Goal: Use online tool/utility: Utilize a website feature to perform a specific function

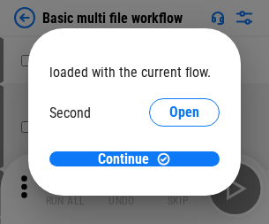
click at [170, 159] on span "Open" at bounding box center [185, 166] width 30 height 14
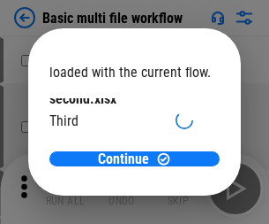
scroll to position [50, 0]
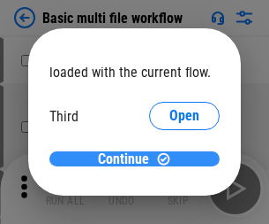
click at [128, 159] on span "Continue" at bounding box center [123, 159] width 51 height 14
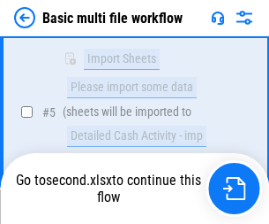
scroll to position [391, 0]
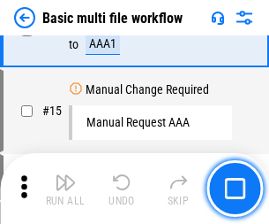
click at [65, 188] on img "button" at bounding box center [65, 181] width 21 height 21
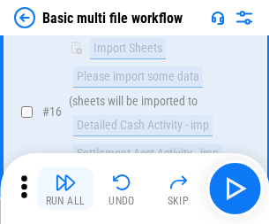
click at [65, 188] on img "button" at bounding box center [65, 181] width 21 height 21
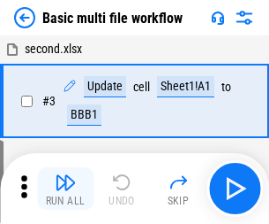
click at [65, 188] on img "button" at bounding box center [65, 181] width 21 height 21
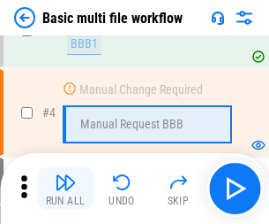
click at [65, 188] on img "button" at bounding box center [65, 181] width 21 height 21
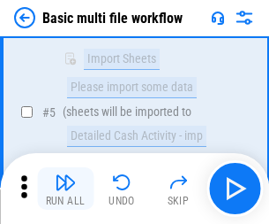
click at [65, 188] on img "button" at bounding box center [65, 181] width 21 height 21
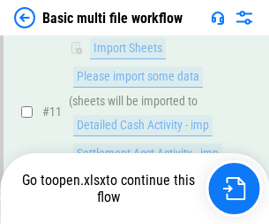
scroll to position [924, 0]
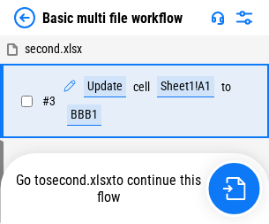
scroll to position [188, 0]
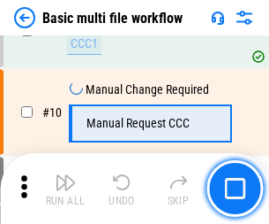
click at [65, 188] on img "button" at bounding box center [65, 181] width 21 height 21
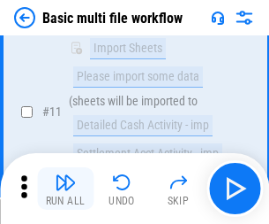
click at [65, 188] on img "button" at bounding box center [65, 181] width 21 height 21
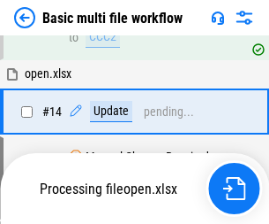
scroll to position [1051, 0]
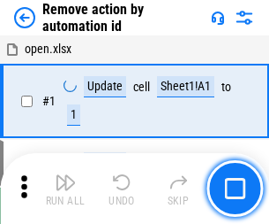
scroll to position [65, 0]
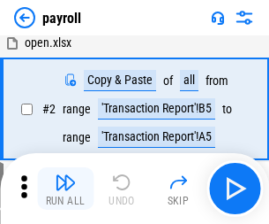
click at [65, 188] on img "button" at bounding box center [65, 181] width 21 height 21
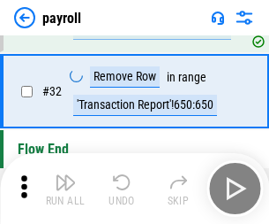
scroll to position [218, 0]
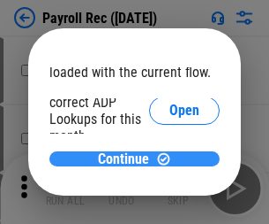
click at [128, 158] on span "Continue" at bounding box center [123, 159] width 51 height 14
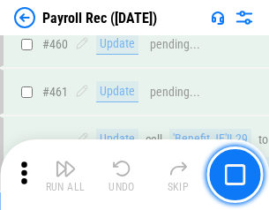
scroll to position [9417, 0]
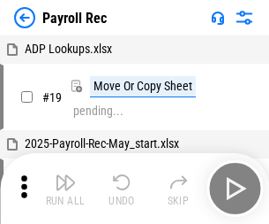
click at [65, 188] on img "button" at bounding box center [65, 181] width 21 height 21
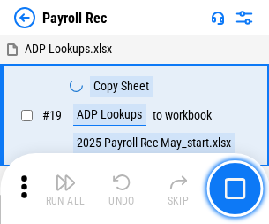
scroll to position [108, 0]
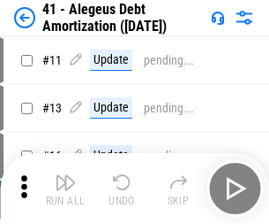
click at [65, 188] on img "button" at bounding box center [65, 181] width 21 height 21
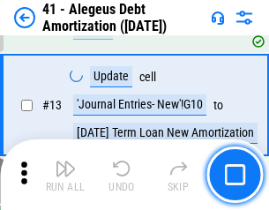
scroll to position [218, 0]
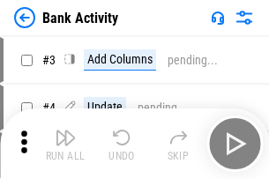
click at [65, 144] on img "button" at bounding box center [65, 137] width 21 height 21
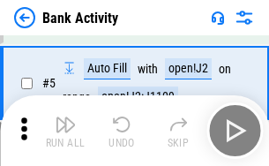
scroll to position [94, 0]
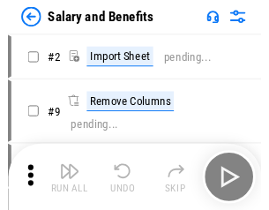
scroll to position [24, 0]
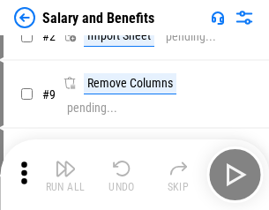
click at [65, 175] on img "button" at bounding box center [65, 168] width 21 height 21
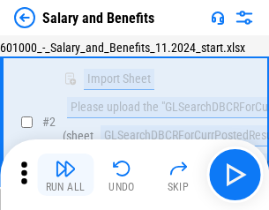
click at [65, 175] on img "button" at bounding box center [65, 168] width 21 height 21
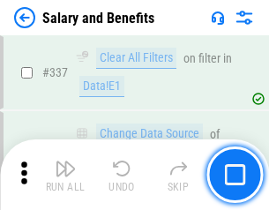
scroll to position [8274, 0]
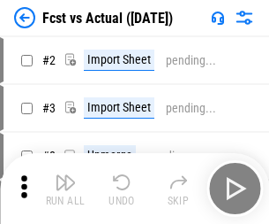
click at [65, 175] on img "button" at bounding box center [65, 181] width 21 height 21
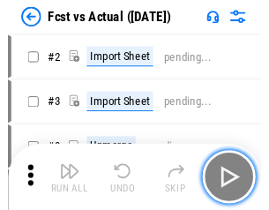
scroll to position [23, 0]
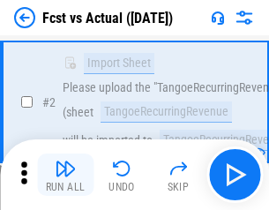
click at [65, 175] on img "button" at bounding box center [65, 168] width 21 height 21
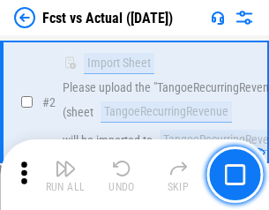
scroll to position [165, 0]
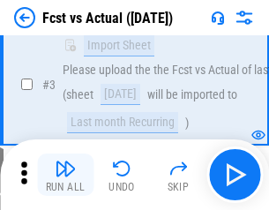
click at [65, 175] on img "button" at bounding box center [65, 168] width 21 height 21
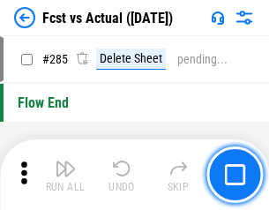
scroll to position [8363, 0]
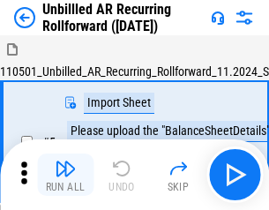
click at [65, 175] on img "button" at bounding box center [65, 168] width 21 height 21
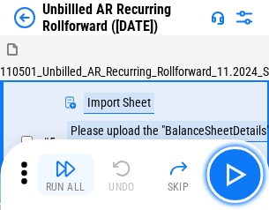
scroll to position [38, 0]
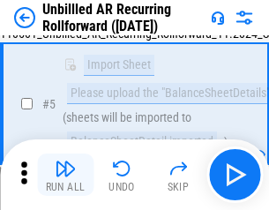
click at [65, 175] on img "button" at bounding box center [65, 168] width 21 height 21
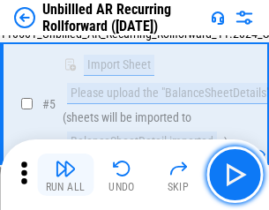
scroll to position [166, 0]
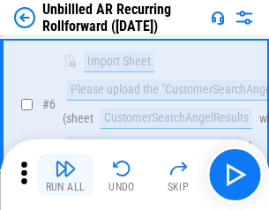
click at [65, 175] on img "button" at bounding box center [65, 168] width 21 height 21
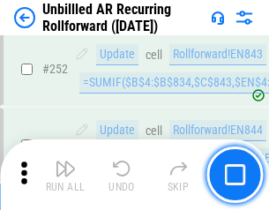
scroll to position [6002, 0]
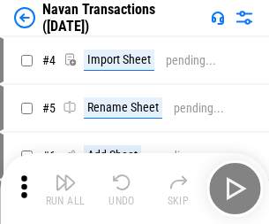
click at [65, 175] on img "button" at bounding box center [65, 181] width 21 height 21
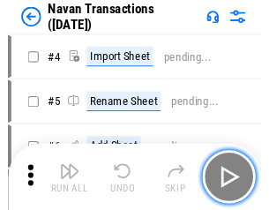
scroll to position [28, 0]
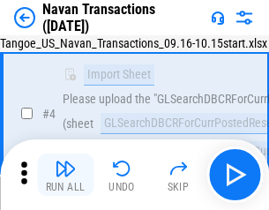
click at [65, 175] on img "button" at bounding box center [65, 168] width 21 height 21
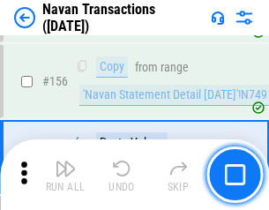
scroll to position [5729, 0]
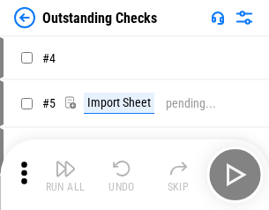
click at [65, 175] on img "button" at bounding box center [65, 168] width 21 height 21
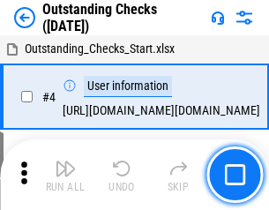
scroll to position [74, 0]
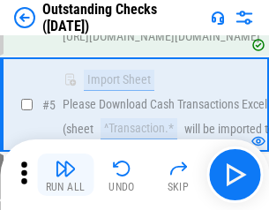
click at [65, 175] on img "button" at bounding box center [65, 168] width 21 height 21
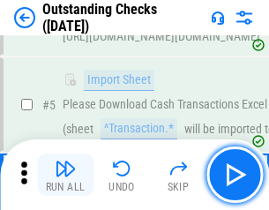
scroll to position [185, 0]
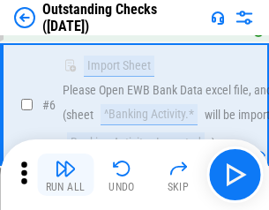
click at [65, 175] on img "button" at bounding box center [65, 168] width 21 height 21
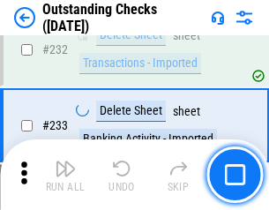
scroll to position [5366, 0]
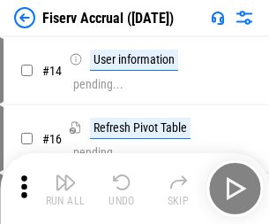
click at [65, 175] on img "button" at bounding box center [65, 181] width 21 height 21
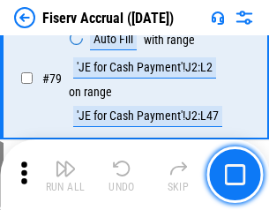
scroll to position [2322, 0]
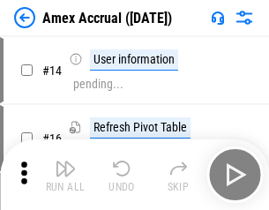
click at [65, 175] on img "button" at bounding box center [65, 168] width 21 height 21
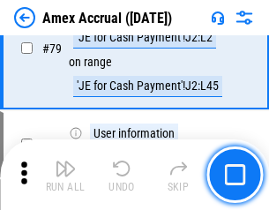
scroll to position [2294, 0]
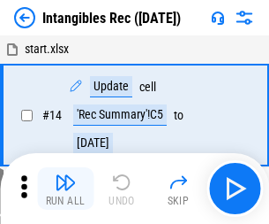
click at [65, 188] on img "button" at bounding box center [65, 181] width 21 height 21
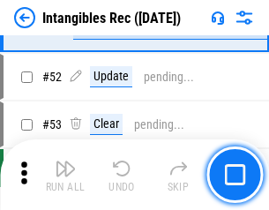
scroll to position [688, 0]
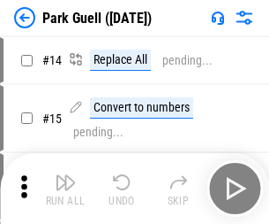
click at [65, 175] on img "button" at bounding box center [65, 181] width 21 height 21
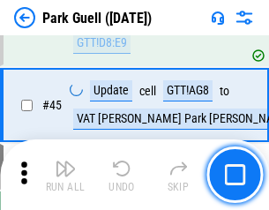
scroll to position [2210, 0]
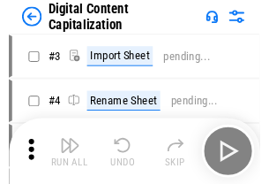
scroll to position [51, 0]
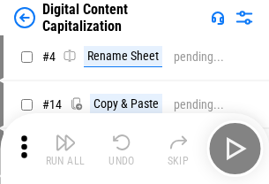
click at [65, 148] on img "button" at bounding box center [65, 142] width 21 height 21
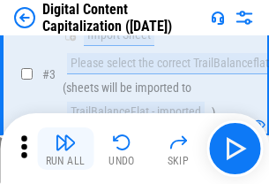
click at [65, 148] on img "button" at bounding box center [65, 142] width 21 height 21
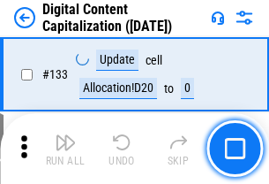
scroll to position [1874, 0]
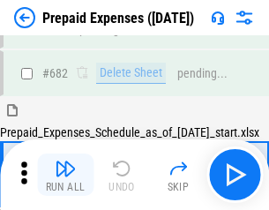
click at [65, 175] on img "button" at bounding box center [65, 168] width 21 height 21
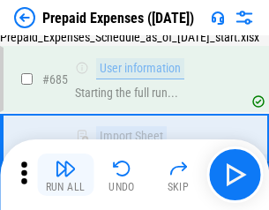
click at [65, 175] on img "button" at bounding box center [65, 168] width 21 height 21
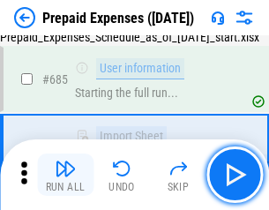
scroll to position [4859, 0]
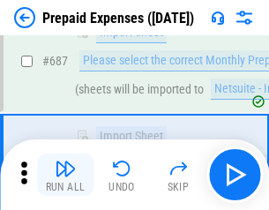
click at [65, 175] on img "button" at bounding box center [65, 168] width 21 height 21
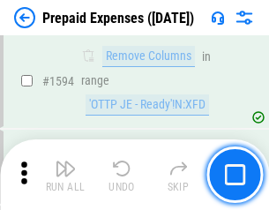
scroll to position [17205, 0]
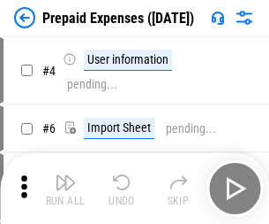
click at [65, 188] on img "button" at bounding box center [65, 181] width 21 height 21
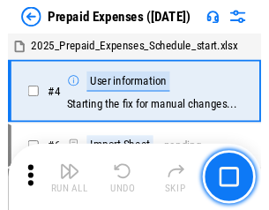
scroll to position [78, 0]
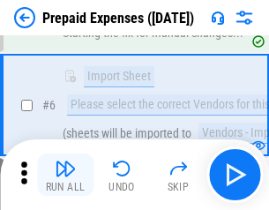
click at [65, 175] on img "button" at bounding box center [65, 168] width 21 height 21
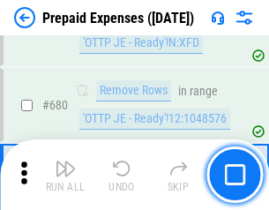
scroll to position [6153, 0]
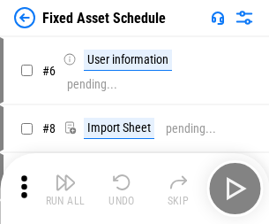
click at [65, 188] on img "button" at bounding box center [65, 181] width 21 height 21
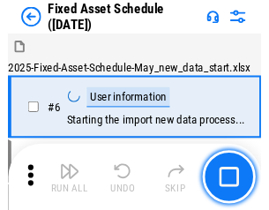
scroll to position [95, 0]
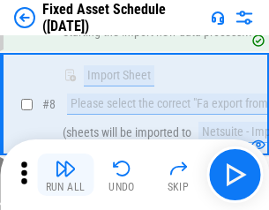
click at [65, 175] on img "button" at bounding box center [65, 168] width 21 height 21
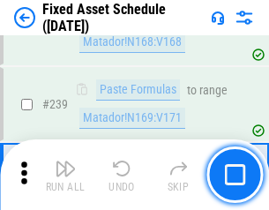
scroll to position [5474, 0]
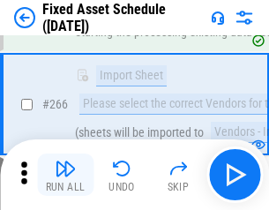
click at [65, 175] on img "button" at bounding box center [65, 168] width 21 height 21
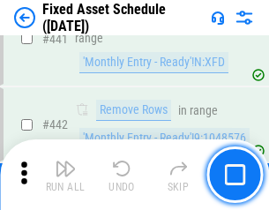
scroll to position [7899, 0]
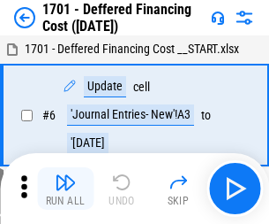
click at [65, 188] on img "button" at bounding box center [65, 181] width 21 height 21
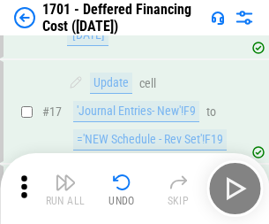
scroll to position [212, 0]
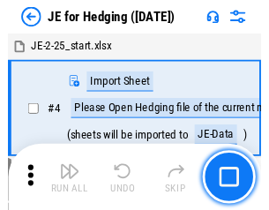
scroll to position [3, 0]
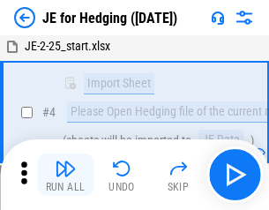
click at [65, 175] on img "button" at bounding box center [65, 168] width 21 height 21
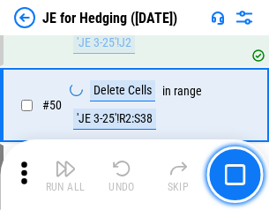
scroll to position [1144, 0]
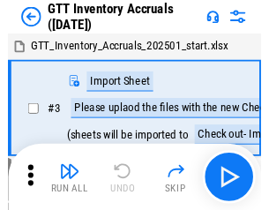
scroll to position [3, 0]
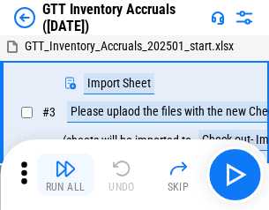
click at [65, 175] on img "button" at bounding box center [65, 168] width 21 height 21
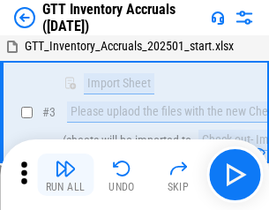
click at [65, 175] on img "button" at bounding box center [65, 168] width 21 height 21
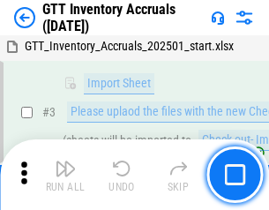
scroll to position [114, 0]
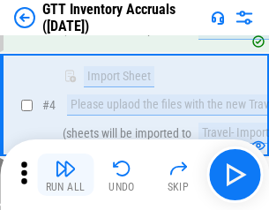
click at [65, 175] on img "button" at bounding box center [65, 168] width 21 height 21
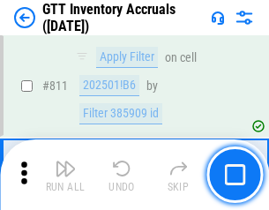
scroll to position [13413, 0]
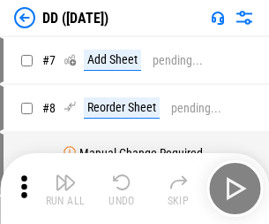
click at [65, 188] on img "button" at bounding box center [65, 181] width 21 height 21
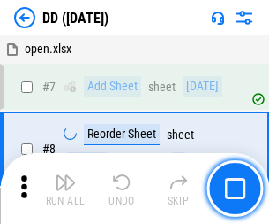
scroll to position [171, 0]
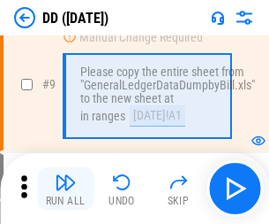
click at [65, 188] on img "button" at bounding box center [65, 181] width 21 height 21
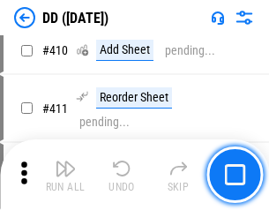
scroll to position [7906, 0]
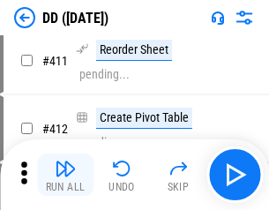
click at [65, 175] on img "button" at bounding box center [65, 168] width 21 height 21
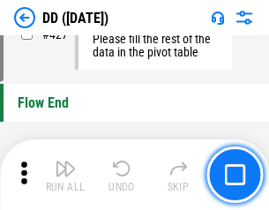
scroll to position [8458, 0]
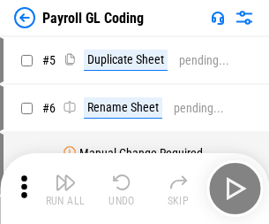
click at [65, 188] on img "button" at bounding box center [65, 181] width 21 height 21
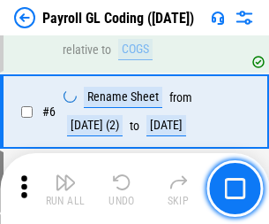
scroll to position [212, 0]
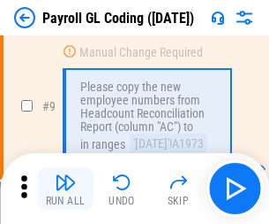
click at [65, 188] on img "button" at bounding box center [65, 181] width 21 height 21
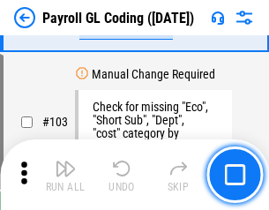
scroll to position [4146, 0]
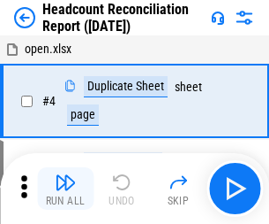
click at [65, 188] on img "button" at bounding box center [65, 181] width 21 height 21
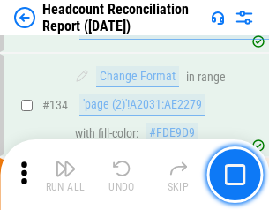
scroll to position [2124, 0]
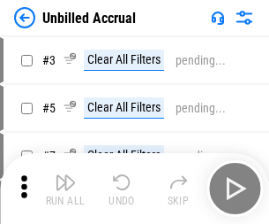
click at [65, 188] on img "button" at bounding box center [65, 181] width 21 height 21
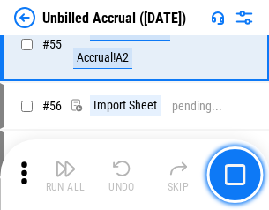
scroll to position [1845, 0]
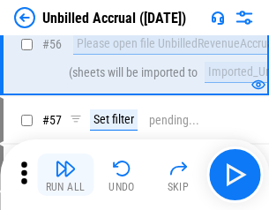
click at [65, 175] on img "button" at bounding box center [65, 168] width 21 height 21
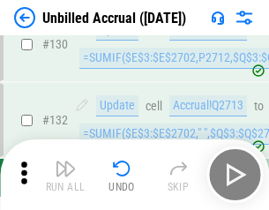
scroll to position [5264, 0]
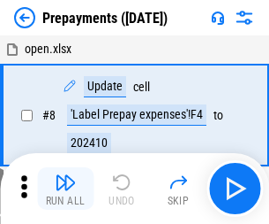
click at [65, 188] on img "button" at bounding box center [65, 181] width 21 height 21
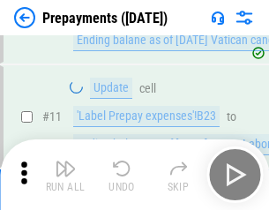
scroll to position [110, 0]
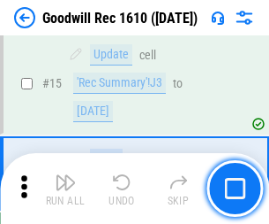
scroll to position [302, 0]
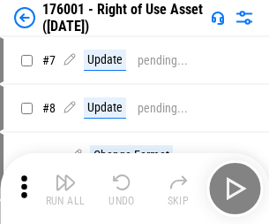
click at [65, 188] on img "button" at bounding box center [65, 181] width 21 height 21
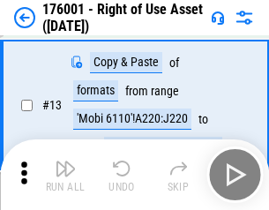
scroll to position [114, 0]
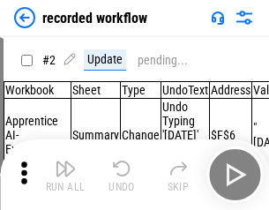
click at [65, 175] on img "button" at bounding box center [65, 168] width 21 height 21
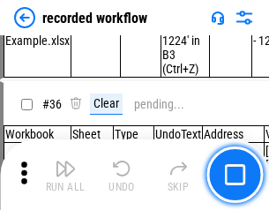
scroll to position [5523, 0]
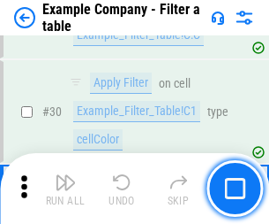
scroll to position [1617, 0]
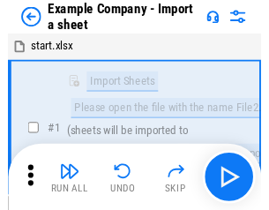
scroll to position [27, 0]
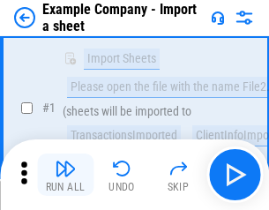
click at [65, 175] on img "button" at bounding box center [65, 168] width 21 height 21
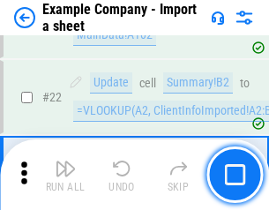
scroll to position [391, 0]
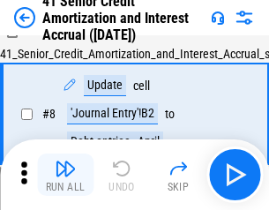
click at [65, 175] on img "button" at bounding box center [65, 168] width 21 height 21
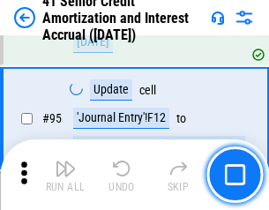
scroll to position [1400, 0]
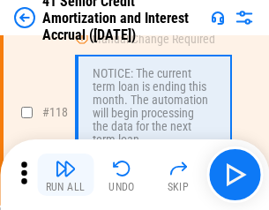
click at [65, 175] on img "button" at bounding box center [65, 168] width 21 height 21
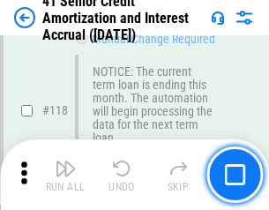
scroll to position [1667, 0]
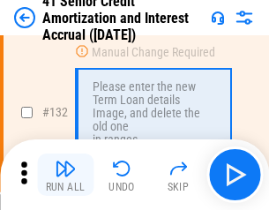
click at [65, 175] on img "button" at bounding box center [65, 168] width 21 height 21
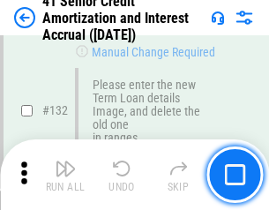
scroll to position [1847, 0]
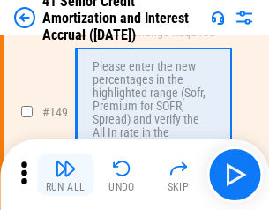
click at [65, 175] on img "button" at bounding box center [65, 168] width 21 height 21
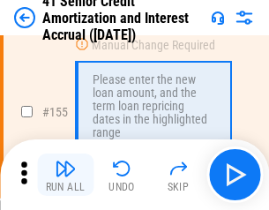
click at [65, 175] on img "button" at bounding box center [65, 168] width 21 height 21
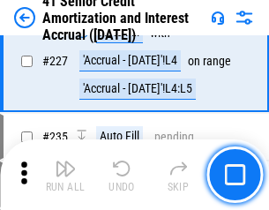
scroll to position [3958, 0]
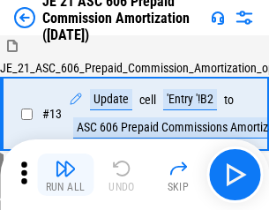
click at [65, 175] on img "button" at bounding box center [65, 168] width 21 height 21
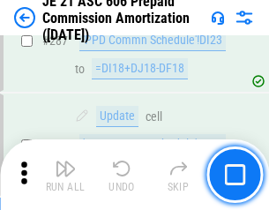
scroll to position [3252, 0]
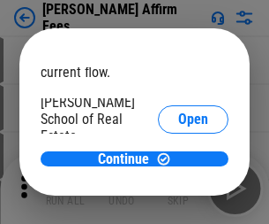
click at [178, 205] on span "Open" at bounding box center [193, 212] width 30 height 14
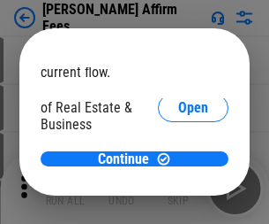
click at [178, 185] on span "Open" at bounding box center [193, 192] width 30 height 14
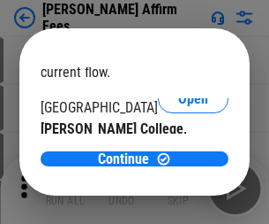
click at [178, 165] on span "Open" at bounding box center [193, 172] width 30 height 14
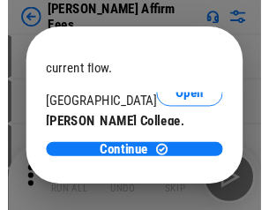
scroll to position [277, 0]
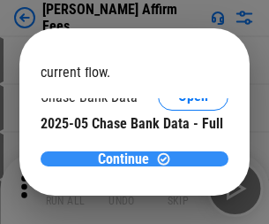
click at [128, 158] on span "Continue" at bounding box center [123, 159] width 51 height 14
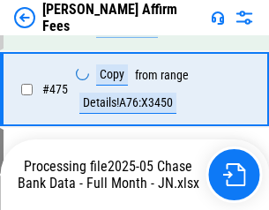
scroll to position [4612, 0]
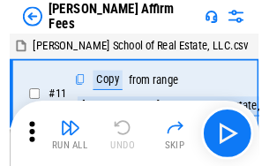
scroll to position [18, 0]
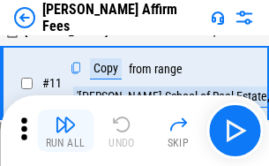
click at [65, 131] on img "button" at bounding box center [65, 124] width 21 height 21
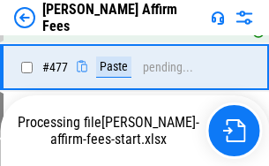
scroll to position [4827, 0]
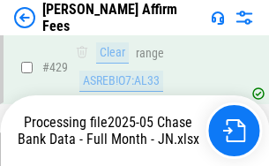
scroll to position [4634, 0]
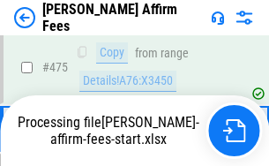
scroll to position [4634, 0]
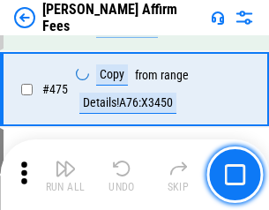
scroll to position [4612, 0]
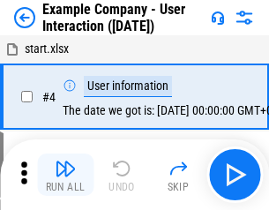
click at [65, 175] on img "button" at bounding box center [65, 168] width 21 height 21
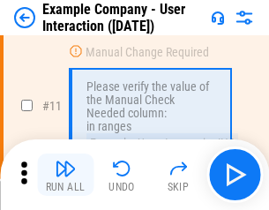
click at [65, 175] on img "button" at bounding box center [65, 168] width 21 height 21
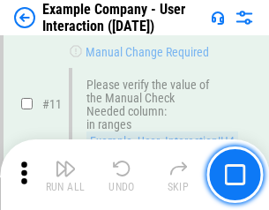
scroll to position [383, 0]
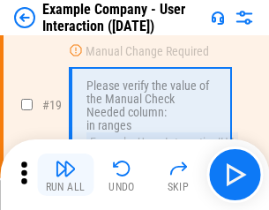
click at [65, 175] on img "button" at bounding box center [65, 168] width 21 height 21
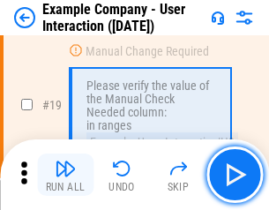
click at [65, 175] on img "button" at bounding box center [65, 168] width 21 height 21
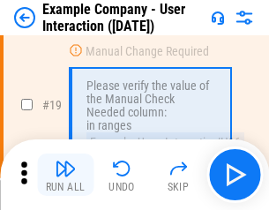
click at [65, 175] on img "button" at bounding box center [65, 168] width 21 height 21
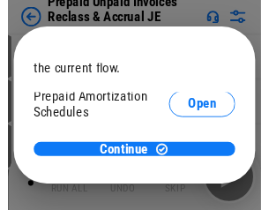
scroll to position [105, 0]
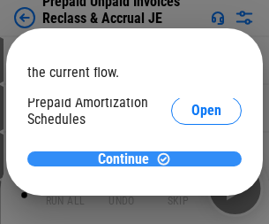
click at [128, 158] on span "Continue" at bounding box center [123, 159] width 51 height 14
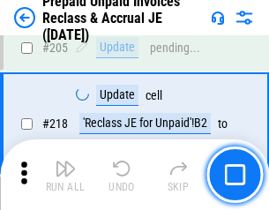
scroll to position [2290, 0]
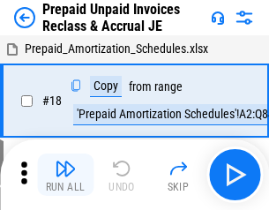
click at [65, 175] on img "button" at bounding box center [65, 168] width 21 height 21
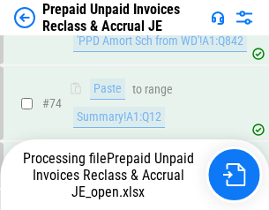
scroll to position [1262, 0]
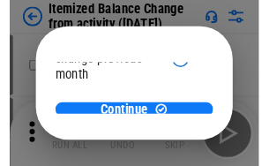
scroll to position [129, 0]
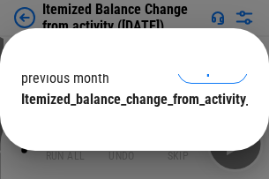
click at [128, 128] on span "Continue" at bounding box center [123, 135] width 51 height 14
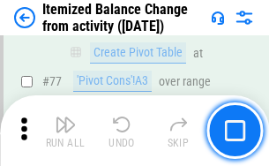
scroll to position [1727, 0]
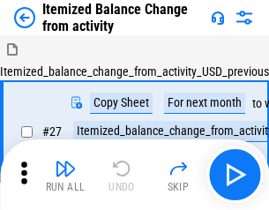
scroll to position [27, 0]
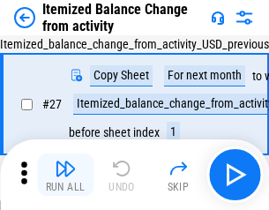
click at [65, 175] on img "button" at bounding box center [65, 168] width 21 height 21
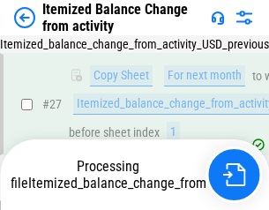
scroll to position [280, 0]
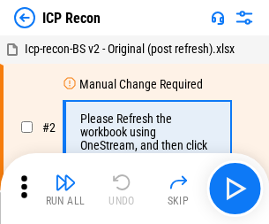
scroll to position [8, 0]
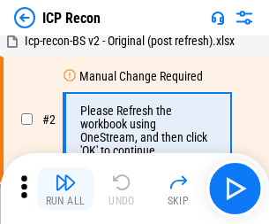
click at [65, 188] on img "button" at bounding box center [65, 181] width 21 height 21
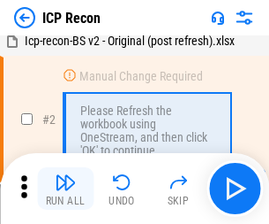
click at [65, 188] on img "button" at bounding box center [65, 181] width 21 height 21
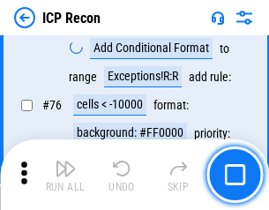
scroll to position [1588, 0]
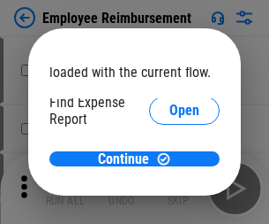
click at [170, 205] on span "Open" at bounding box center [185, 212] width 30 height 14
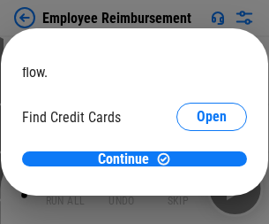
scroll to position [103, 0]
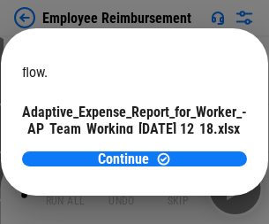
click at [197, 148] on span "Open" at bounding box center [212, 155] width 30 height 14
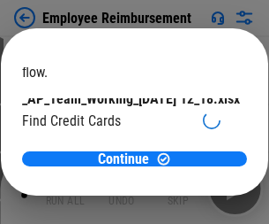
scroll to position [184, 0]
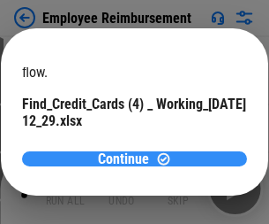
click at [128, 158] on span "Continue" at bounding box center [123, 159] width 51 height 14
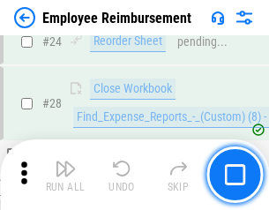
scroll to position [826, 0]
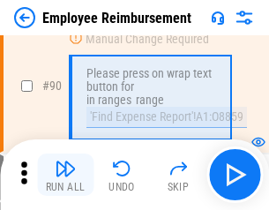
click at [65, 175] on img "button" at bounding box center [65, 168] width 21 height 21
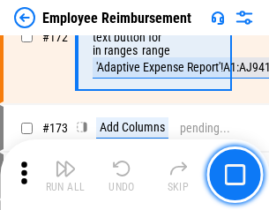
click at [65, 175] on img "button" at bounding box center [65, 168] width 21 height 21
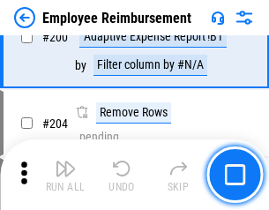
scroll to position [4471, 0]
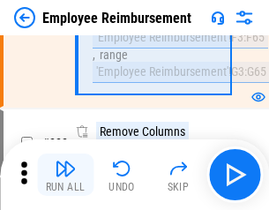
click at [65, 175] on img "button" at bounding box center [65, 168] width 21 height 21
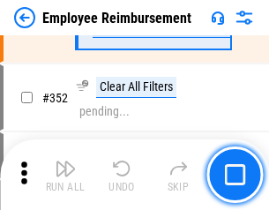
click at [65, 175] on img "button" at bounding box center [65, 168] width 21 height 21
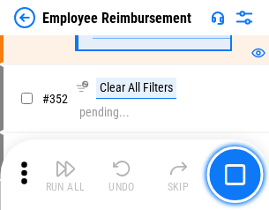
scroll to position [9110, 0]
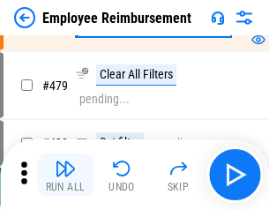
click at [65, 175] on img "button" at bounding box center [65, 168] width 21 height 21
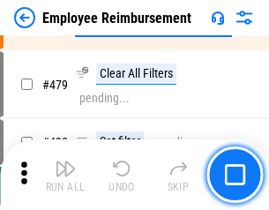
click at [65, 175] on img "button" at bounding box center [65, 168] width 21 height 21
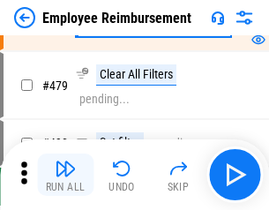
click at [65, 175] on img "button" at bounding box center [65, 168] width 21 height 21
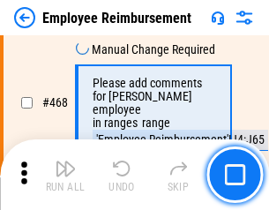
scroll to position [10804, 0]
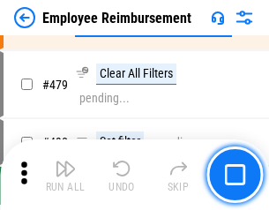
click at [65, 175] on img "button" at bounding box center [65, 168] width 21 height 21
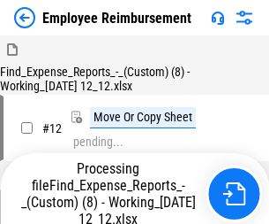
scroll to position [60, 0]
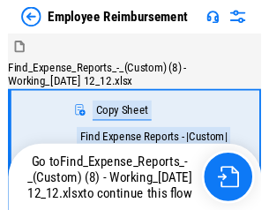
scroll to position [60, 0]
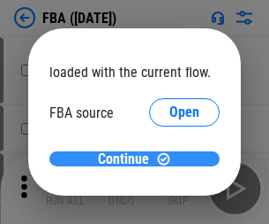
click at [128, 159] on span "Continue" at bounding box center [123, 159] width 51 height 14
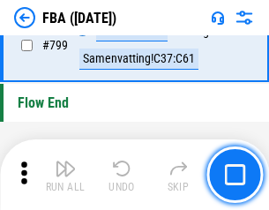
scroll to position [15819, 0]
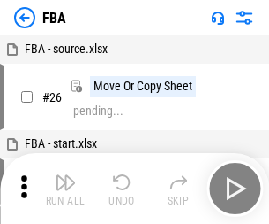
click at [65, 188] on img "button" at bounding box center [65, 181] width 21 height 21
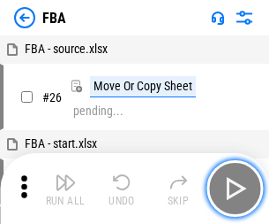
scroll to position [18, 0]
